Goal: Task Accomplishment & Management: Complete application form

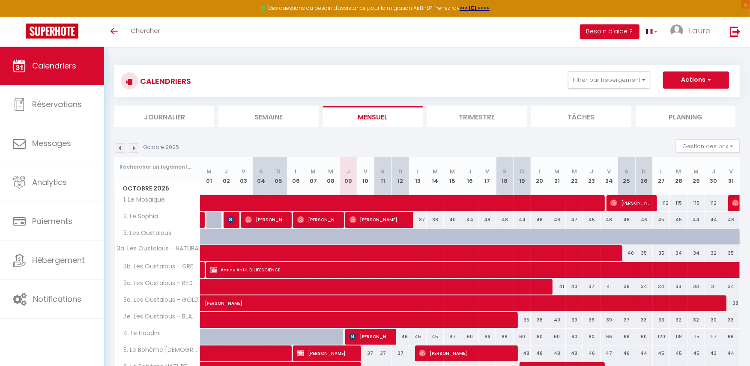
click at [120, 147] on img at bounding box center [120, 148] width 9 height 9
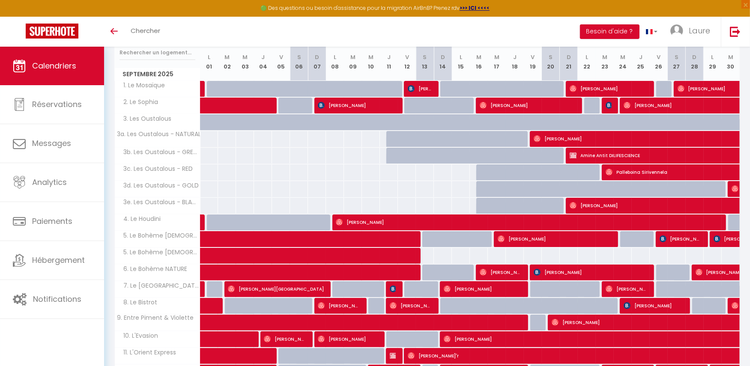
scroll to position [215, 0]
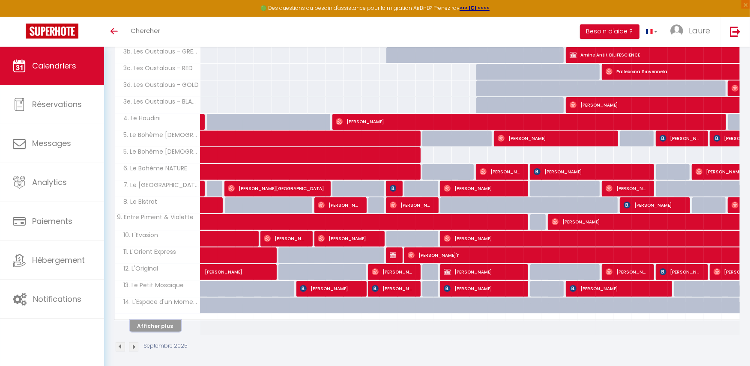
click at [171, 322] on button "Afficher plus" at bounding box center [155, 327] width 51 height 12
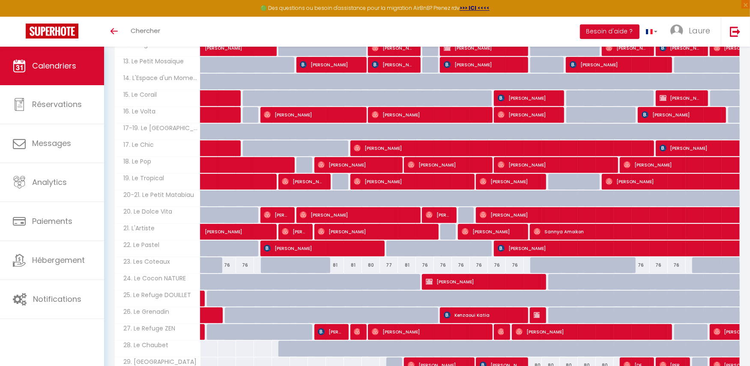
scroll to position [0, 0]
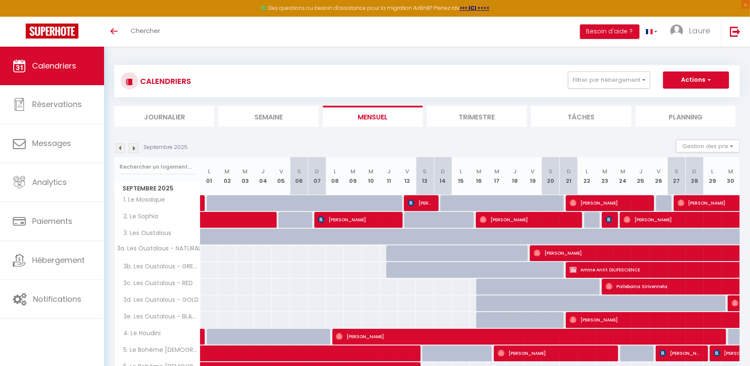
click at [134, 148] on img at bounding box center [133, 148] width 9 height 9
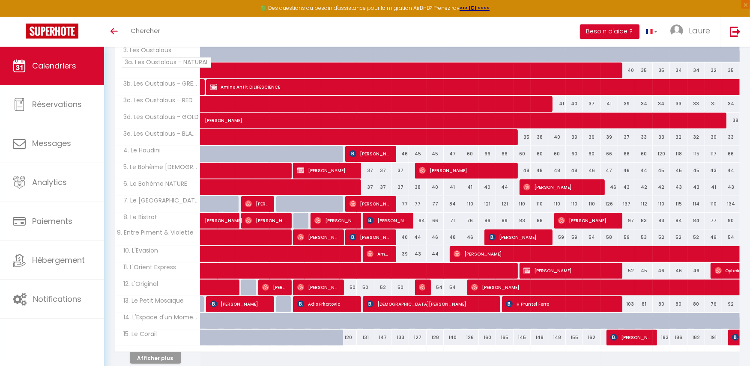
scroll to position [215, 0]
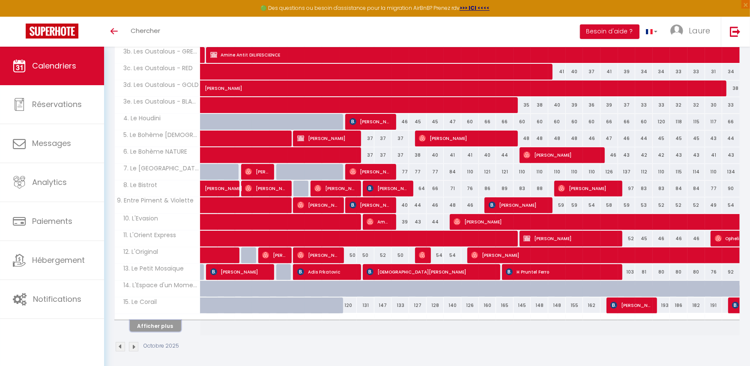
click at [168, 322] on button "Afficher plus" at bounding box center [155, 327] width 51 height 12
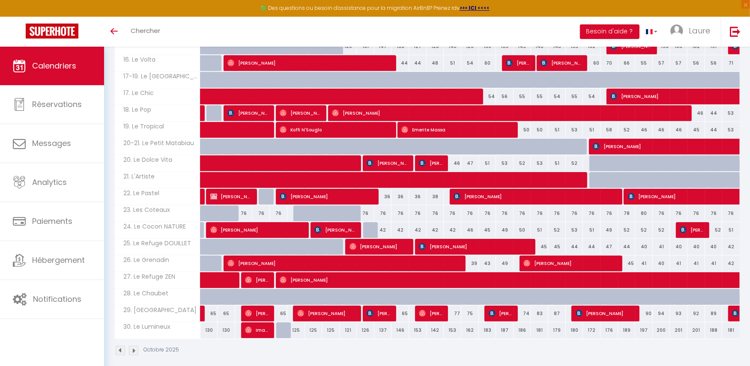
scroll to position [476, 0]
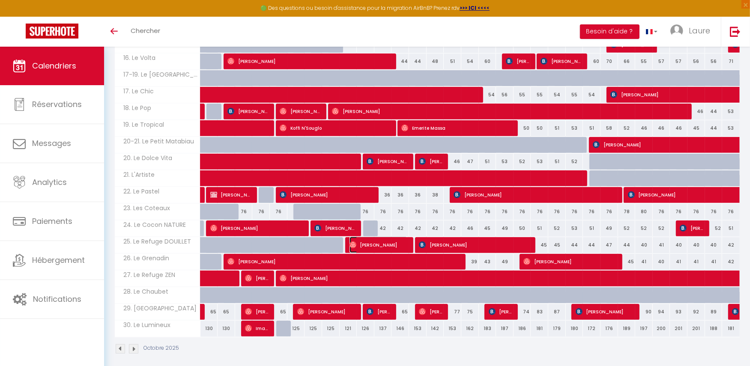
click at [399, 240] on span "[PERSON_NAME]" at bounding box center [379, 245] width 59 height 16
select select "OK"
select select "0"
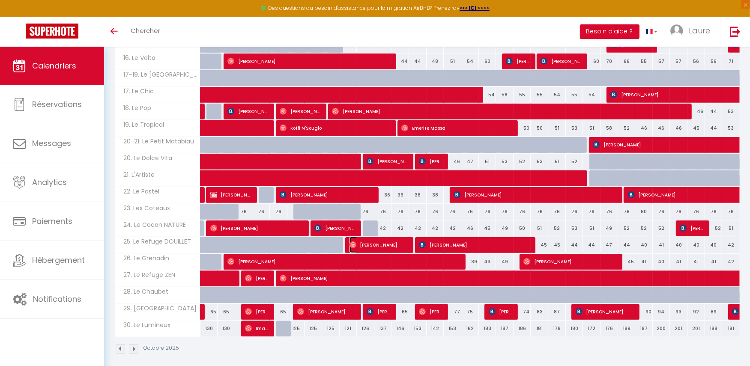
select select "1"
select select
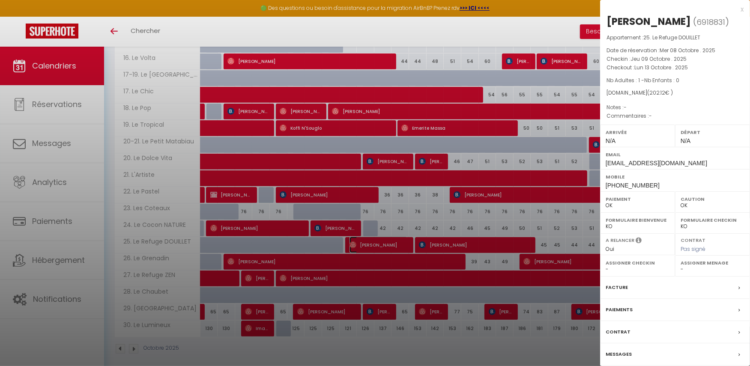
select select "48610"
click at [439, 239] on div at bounding box center [375, 183] width 750 height 366
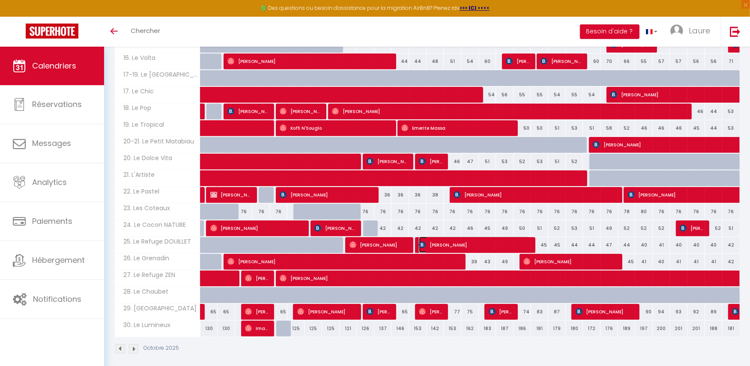
click at [439, 239] on span "[PERSON_NAME]" at bounding box center [474, 245] width 111 height 16
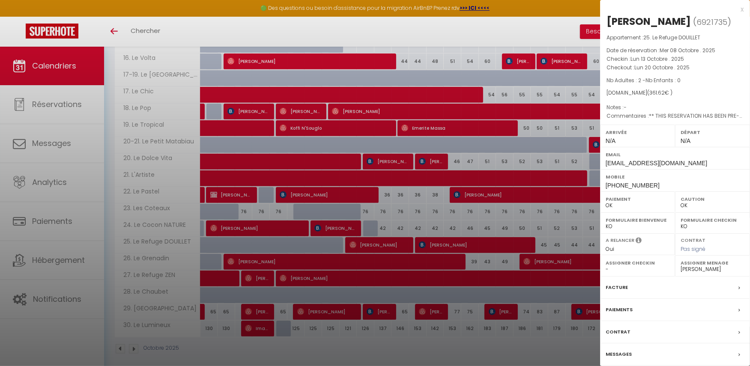
click at [742, 9] on div "x" at bounding box center [672, 9] width 144 height 10
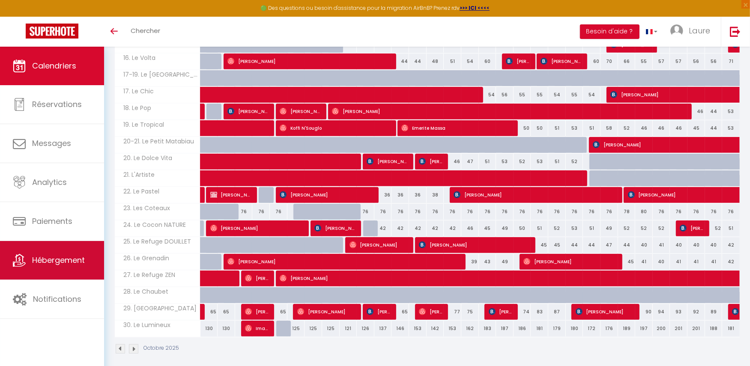
click at [46, 255] on span "Hébergement" at bounding box center [58, 260] width 53 height 11
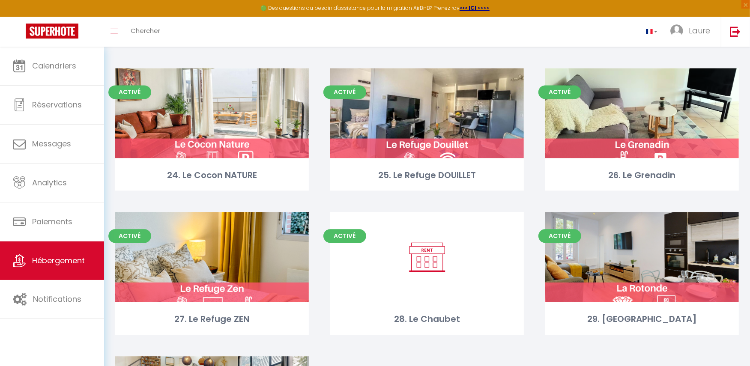
scroll to position [1771, 0]
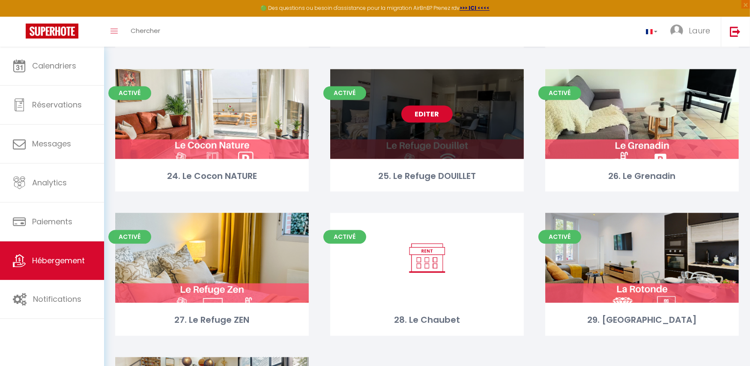
click at [430, 114] on link "Editer" at bounding box center [427, 113] width 51 height 17
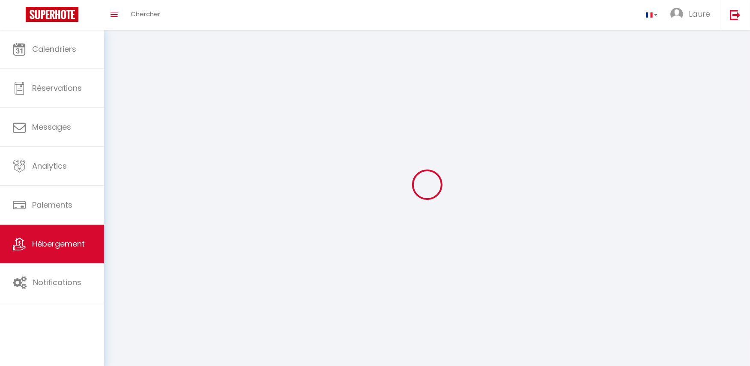
select select "1"
select select "28"
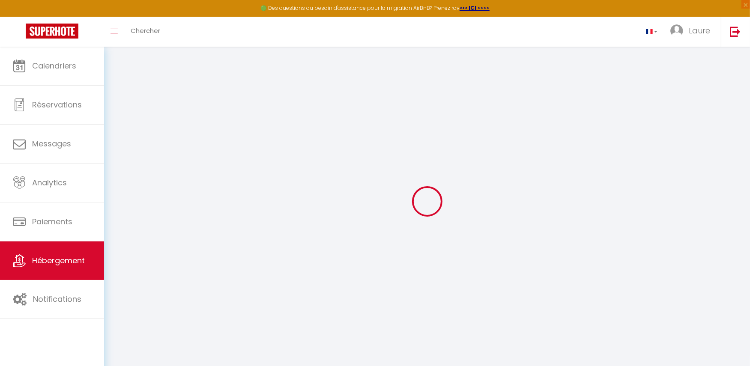
select select
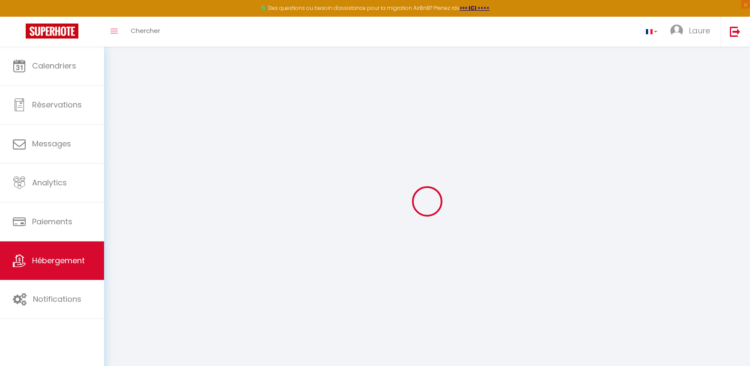
select select
checkbox input "false"
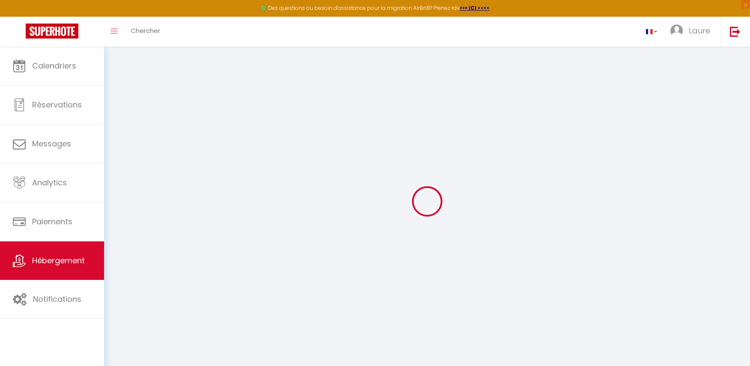
select select
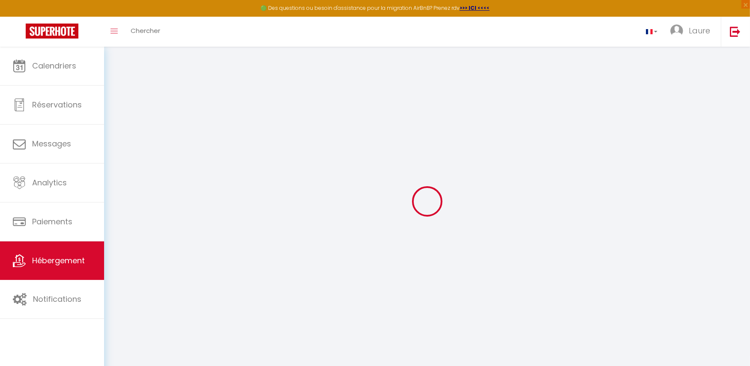
select select
checkbox input "false"
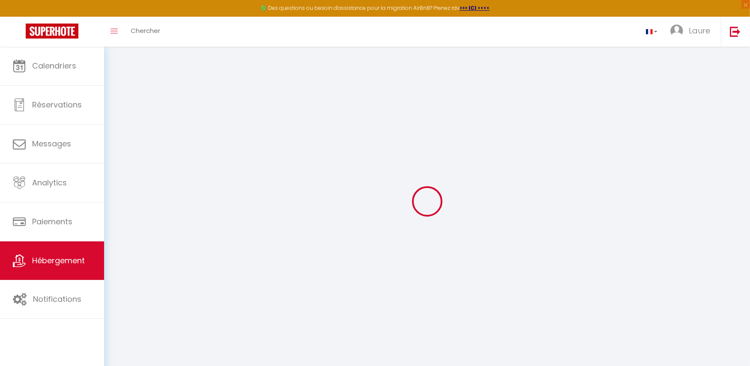
checkbox input "false"
select select
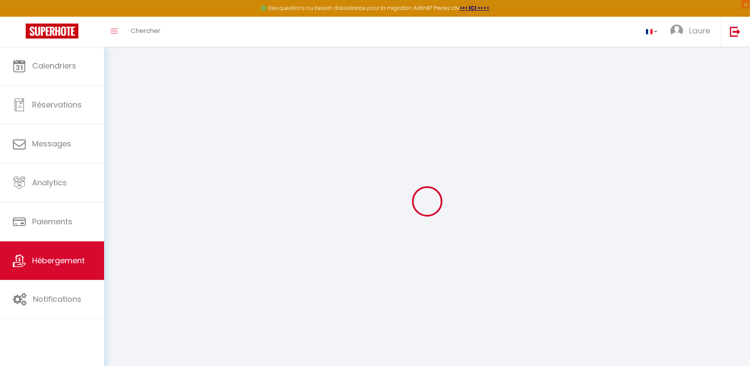
select select
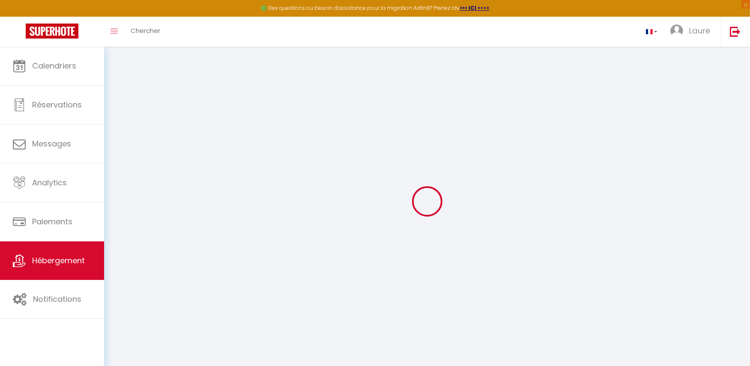
checkbox input "false"
select select
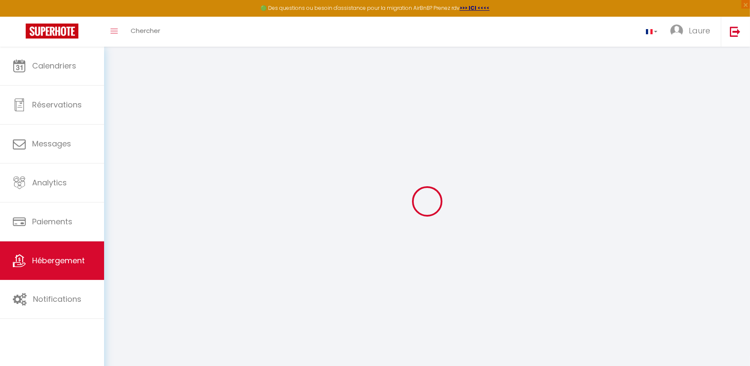
select select
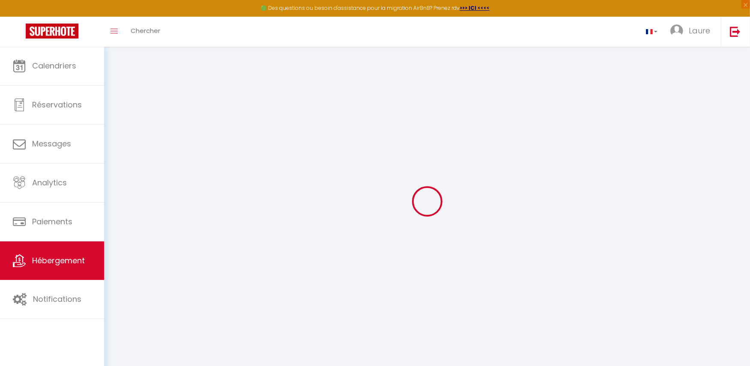
select select
checkbox input "false"
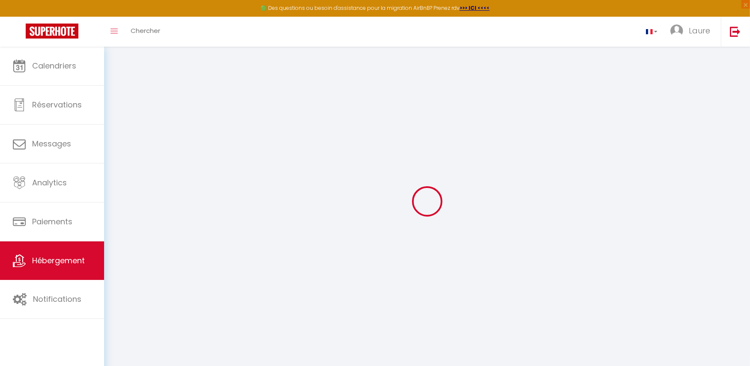
checkbox input "false"
select select
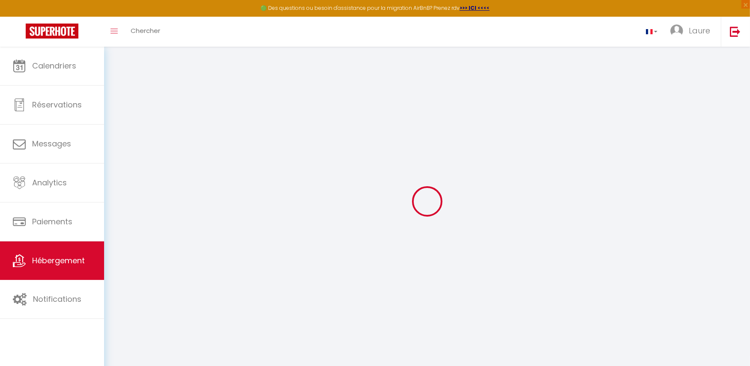
select select
checkbox input "false"
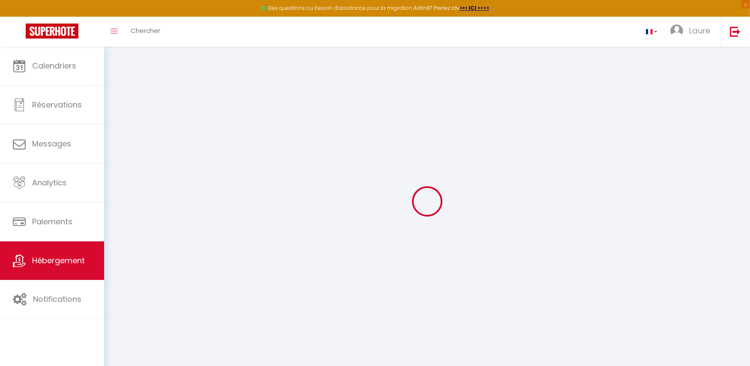
checkbox input "false"
select select
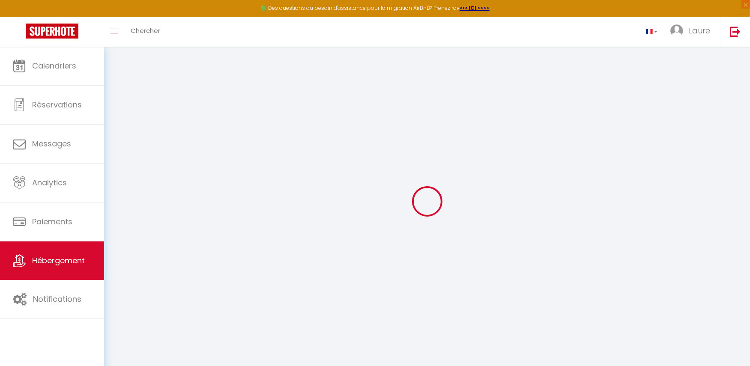
type input "25. Le Refuge DOUILLET"
type input "Idée"
type input "IMMO"
select select "2"
type input "57"
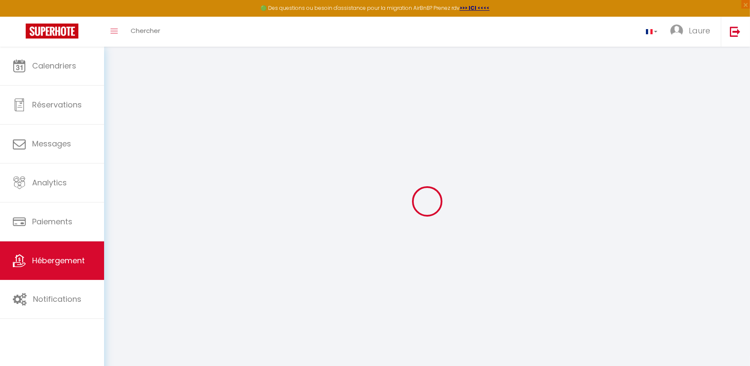
type input "48"
type input "7.20"
type input "400"
select select
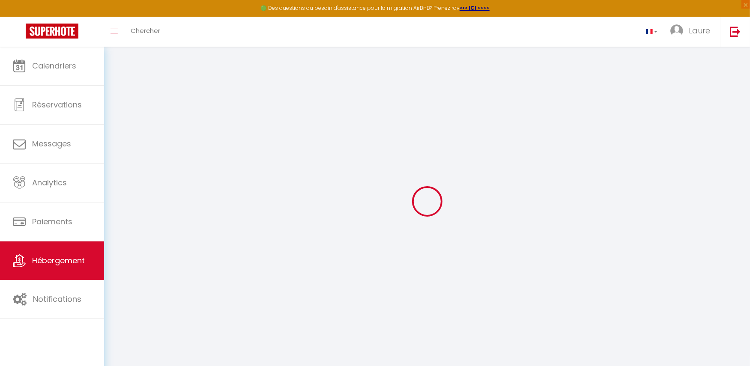
select select
type input "[STREET_ADDRESS]"
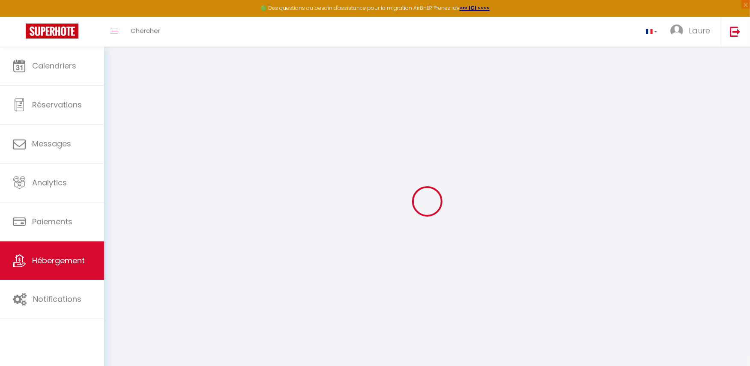
type input "82170"
type input "Grisolles"
type input "[EMAIL_ADDRESS][DOMAIN_NAME]"
select select
checkbox input "false"
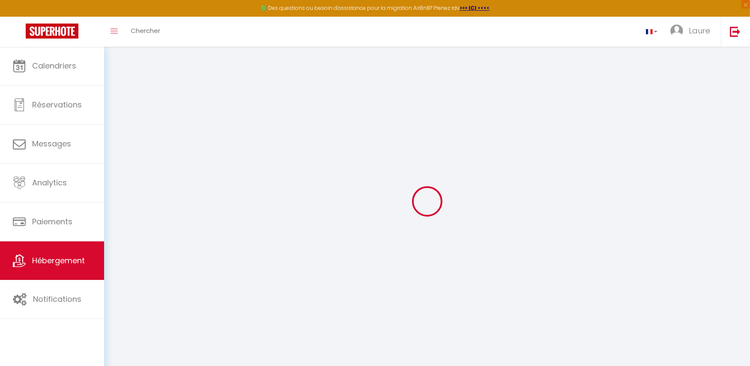
checkbox input "true"
select select
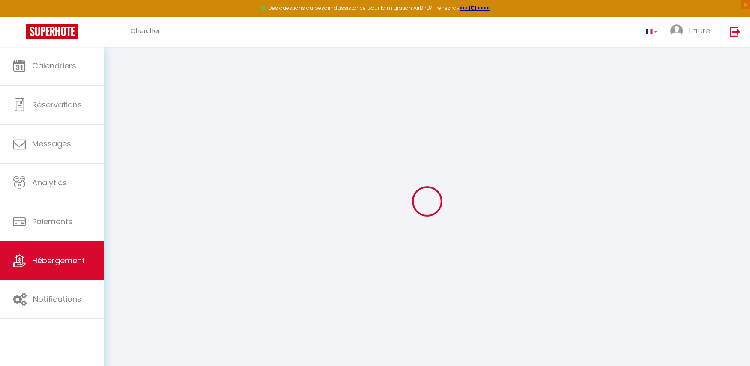
type input "30"
type input "48"
type input "0"
type input "27"
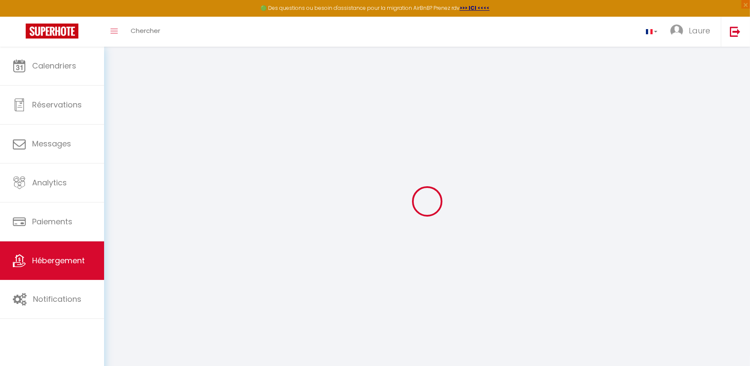
select select
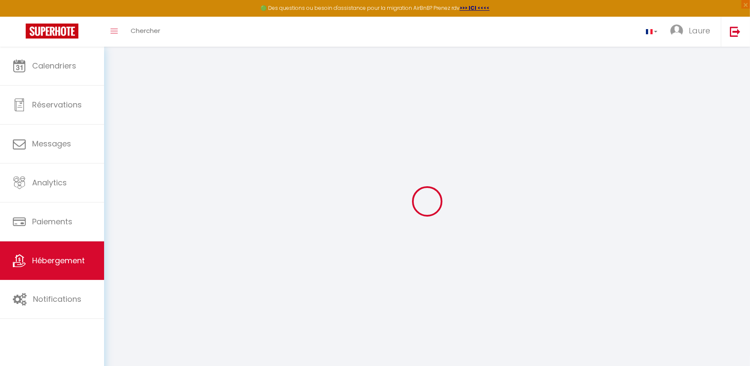
select select
checkbox input "false"
checkbox input "true"
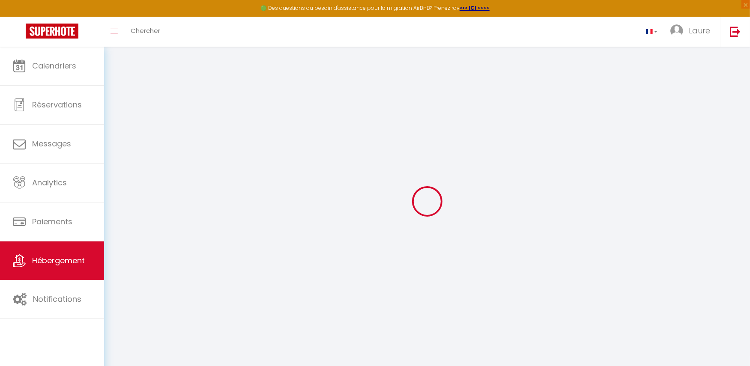
checkbox input "true"
select select
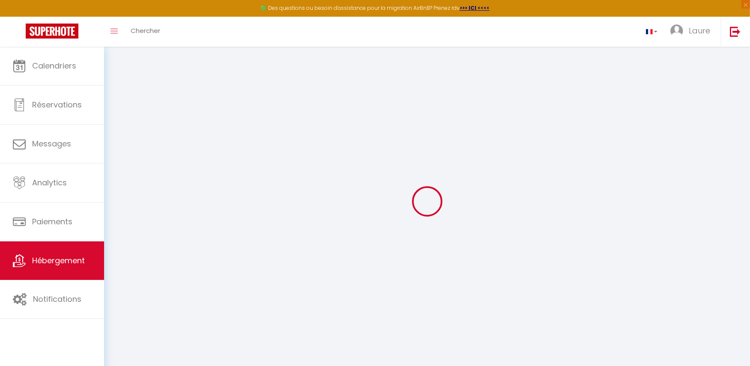
select select
checkbox input "false"
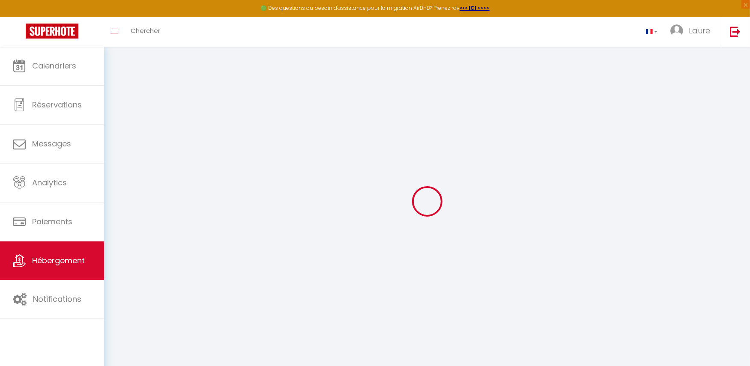
checkbox input "true"
select select
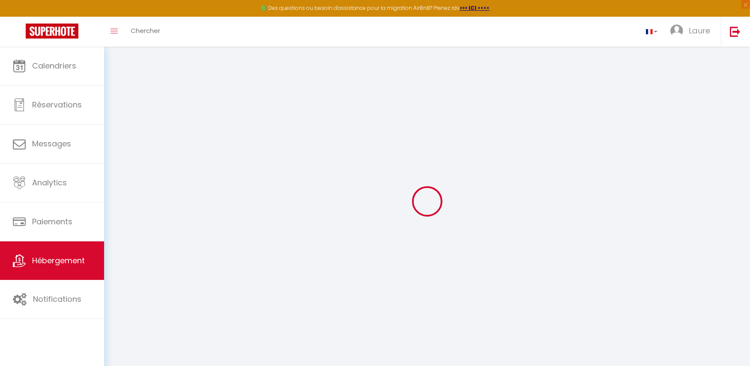
checkbox input "false"
checkbox input "true"
select select
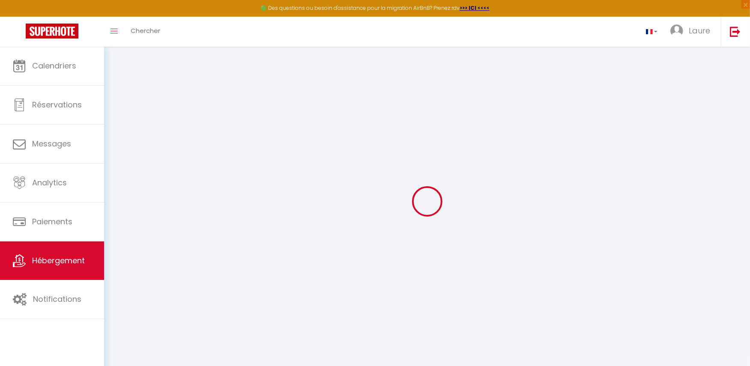
select select "16:00"
select select "20:00"
select select "10:00"
select select "30"
select select "120"
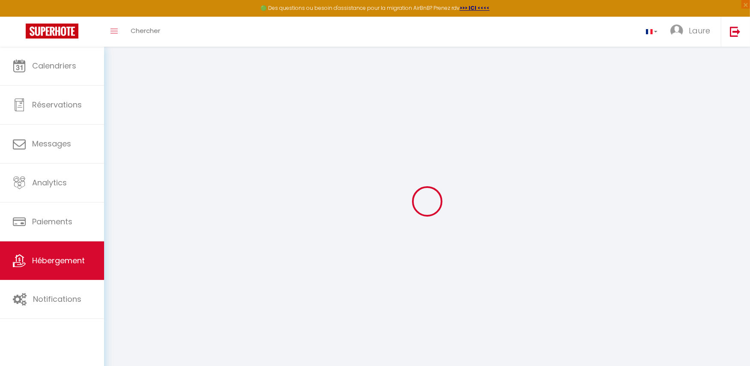
select select "22:00"
select select
checkbox input "false"
checkbox input "true"
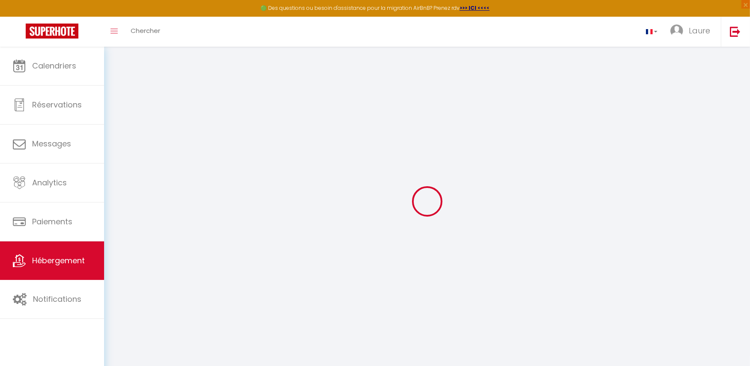
checkbox input "true"
select select
checkbox input "false"
checkbox input "true"
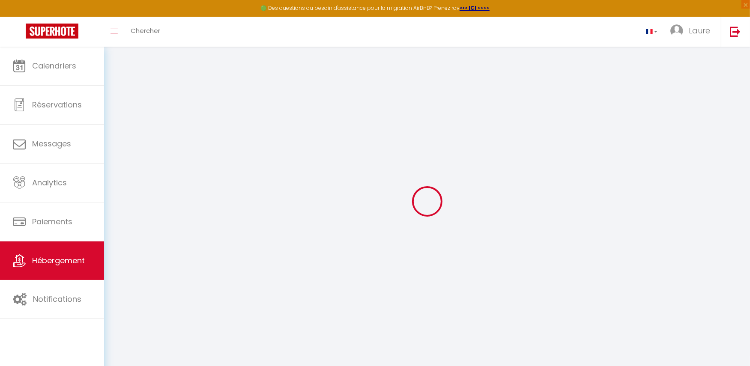
checkbox input "true"
select select
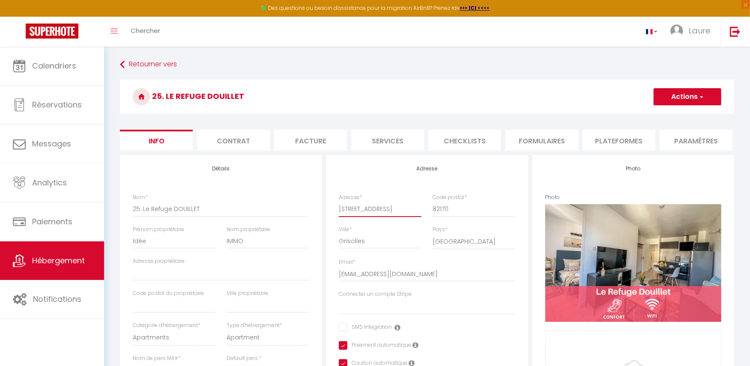
drag, startPoint x: 387, startPoint y: 217, endPoint x: 338, endPoint y: 215, distance: 49.4
click at [338, 215] on div "Adresse * [STREET_ADDRESS]" at bounding box center [380, 210] width 94 height 32
